Goal: Information Seeking & Learning: Learn about a topic

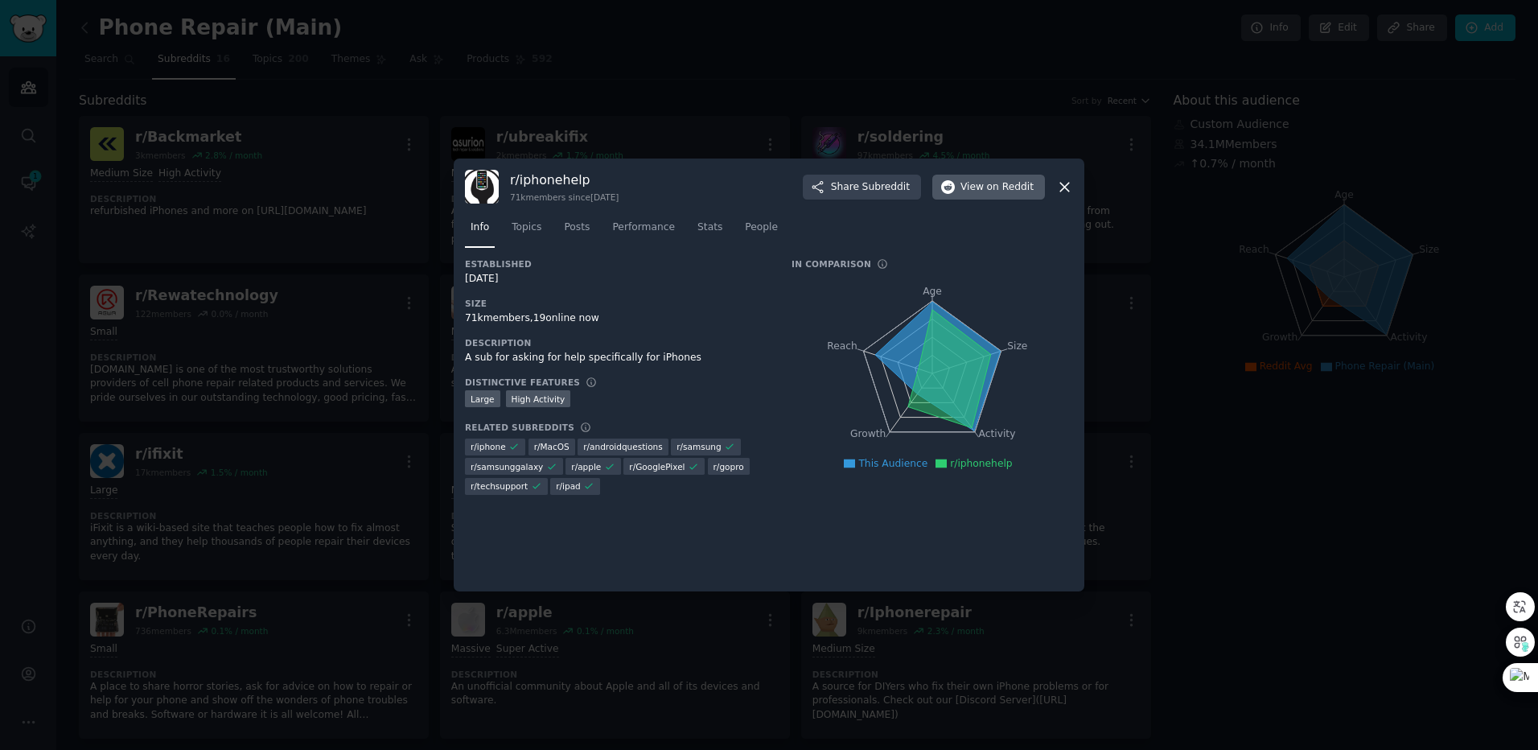
click at [999, 182] on span "on Reddit" at bounding box center [1010, 187] width 47 height 14
click at [1079, 187] on div "r/ iphonehelp 71k members since [DATE] Share Subreddit View on Reddit Info Topi…" at bounding box center [769, 374] width 631 height 433
click at [1065, 184] on icon at bounding box center [1064, 187] width 17 height 17
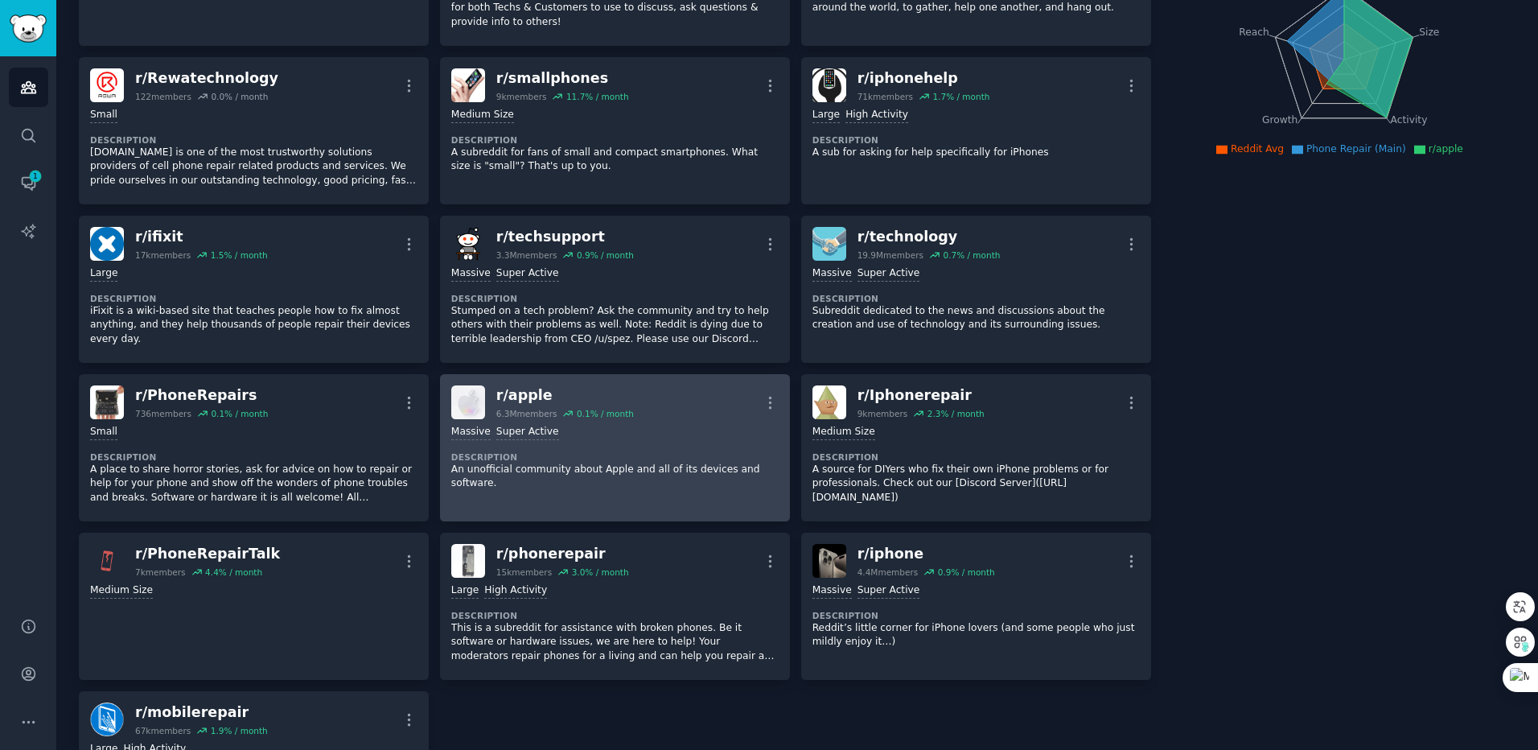
scroll to position [224, 0]
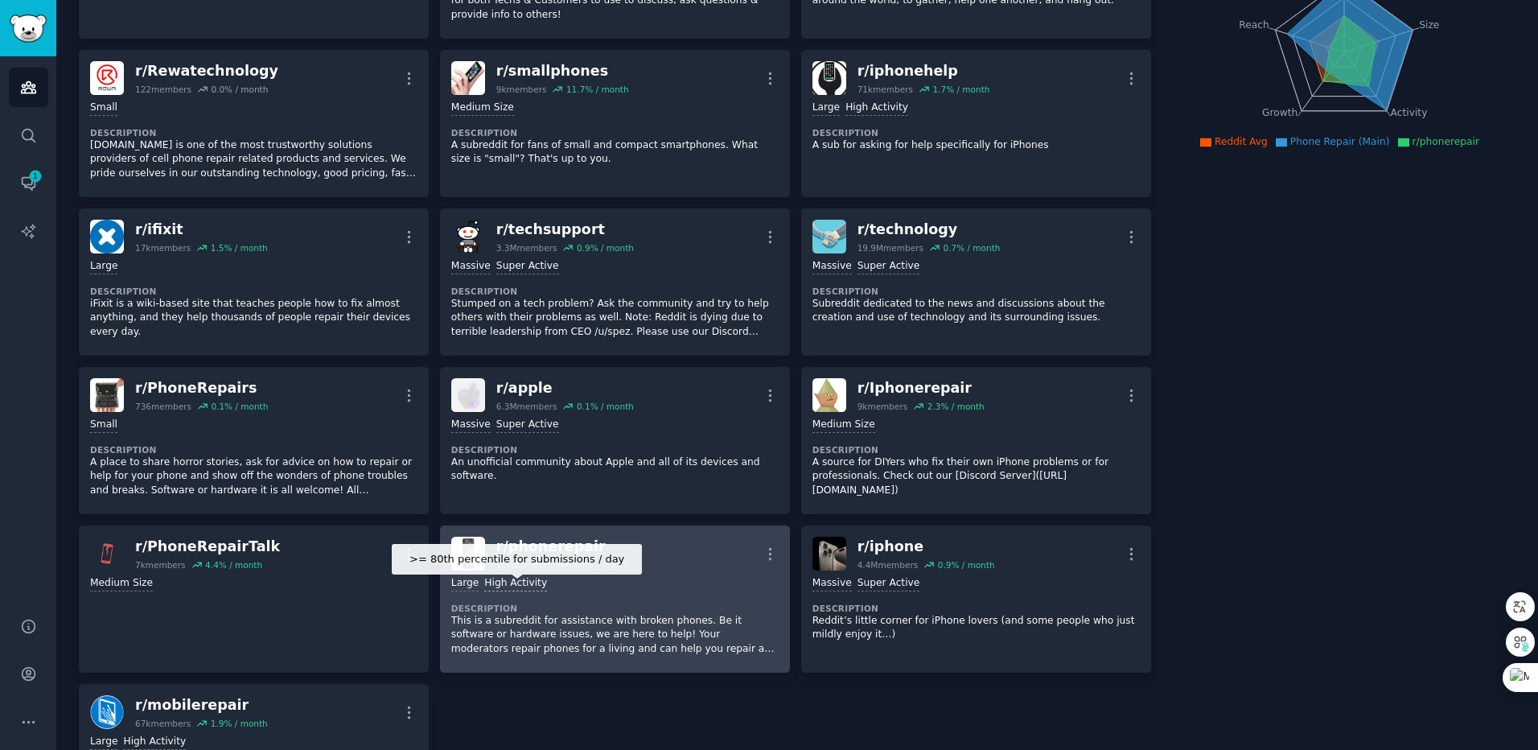
click at [533, 584] on div "High Activity" at bounding box center [515, 583] width 63 height 15
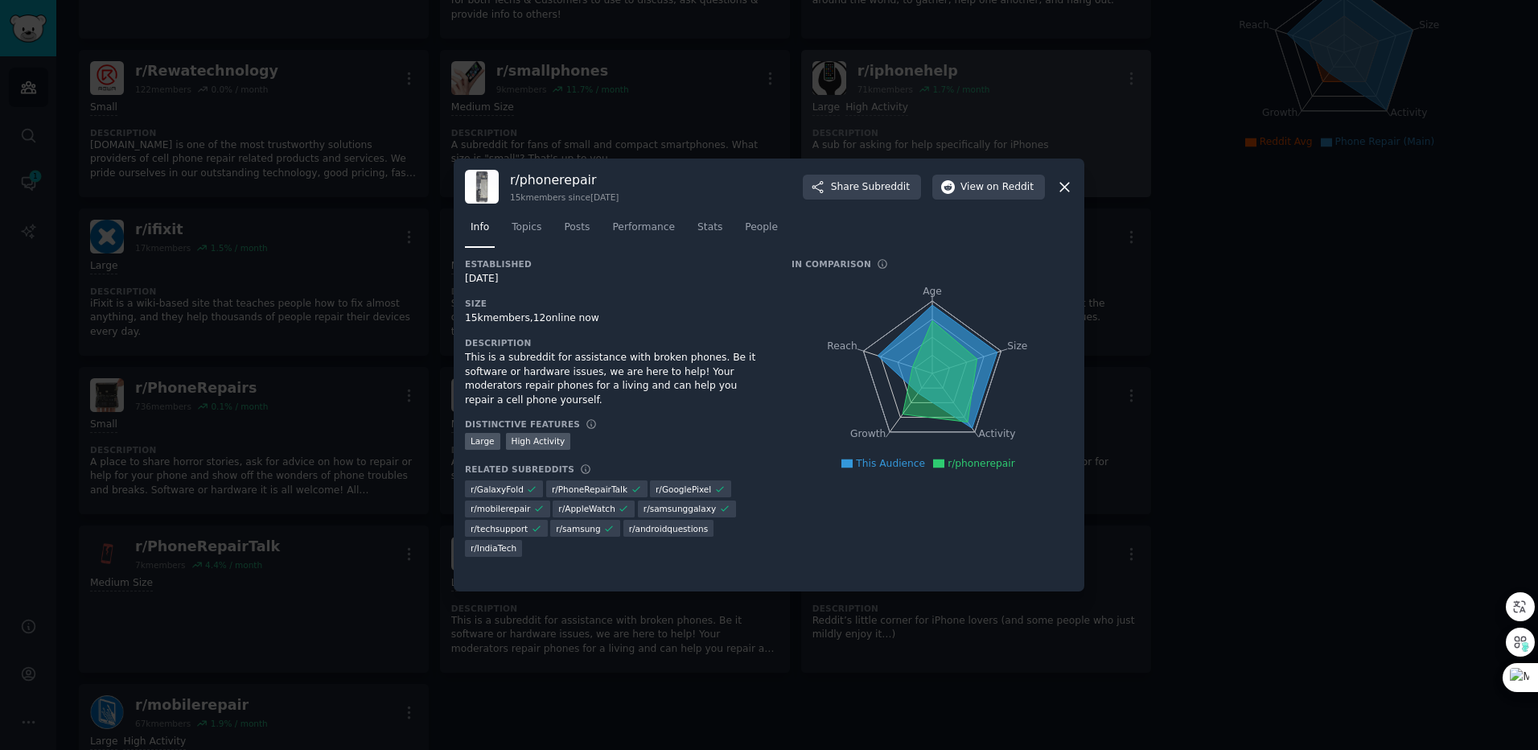
click at [1066, 179] on icon at bounding box center [1064, 187] width 17 height 17
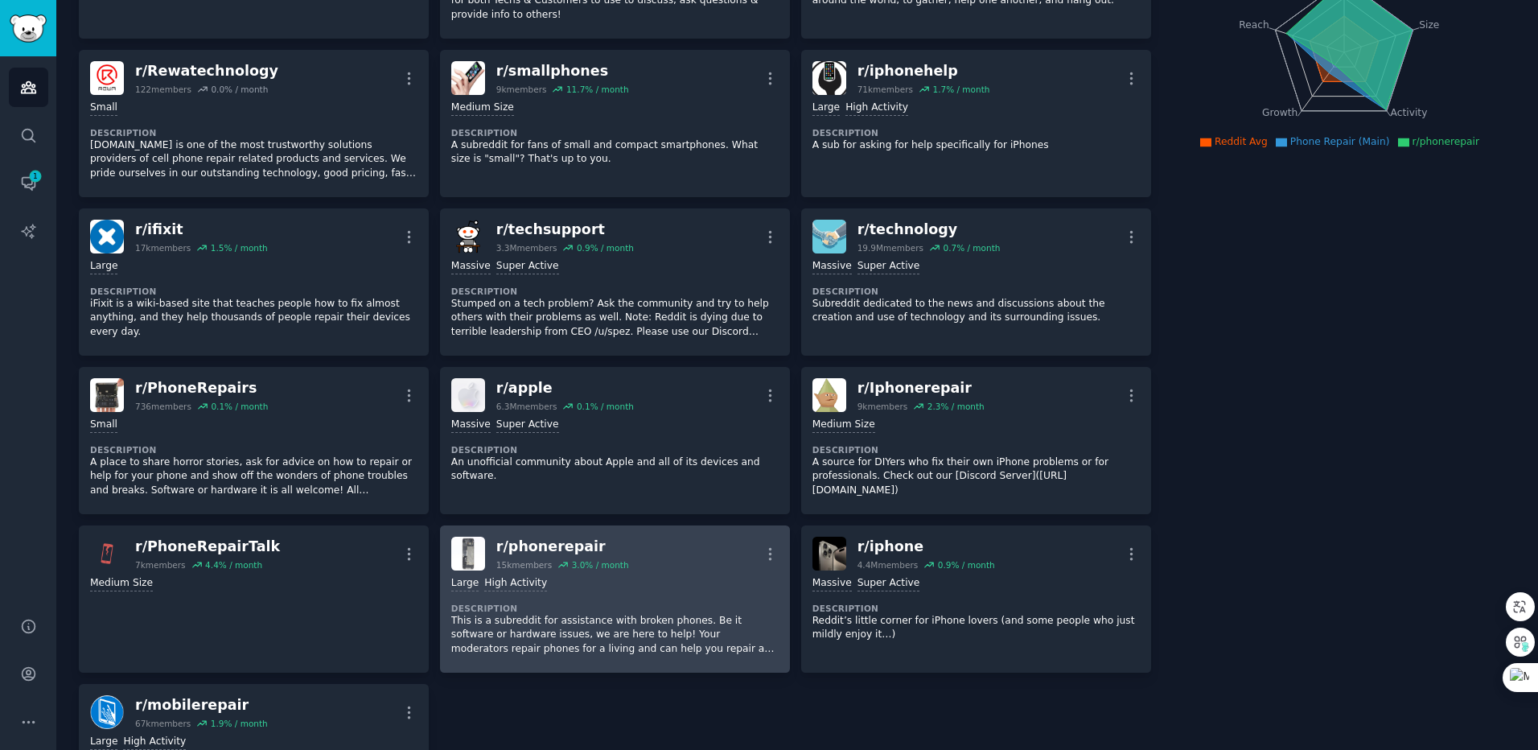
click at [680, 539] on div "r/ phonerepair 15k members 3.0 % / month More" at bounding box center [614, 553] width 327 height 34
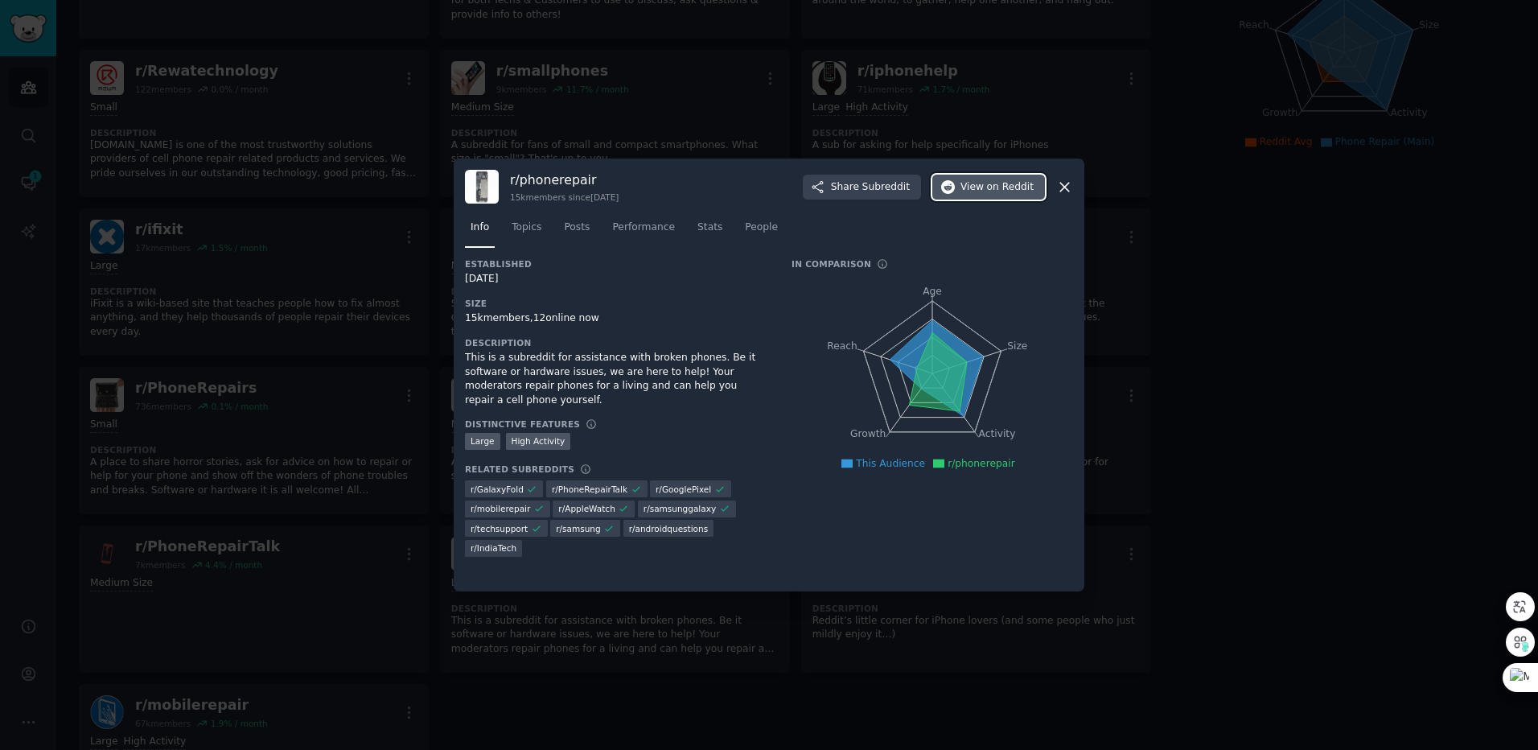
click at [977, 195] on button "View on Reddit" at bounding box center [988, 188] width 113 height 26
